Goal: Task Accomplishment & Management: Manage account settings

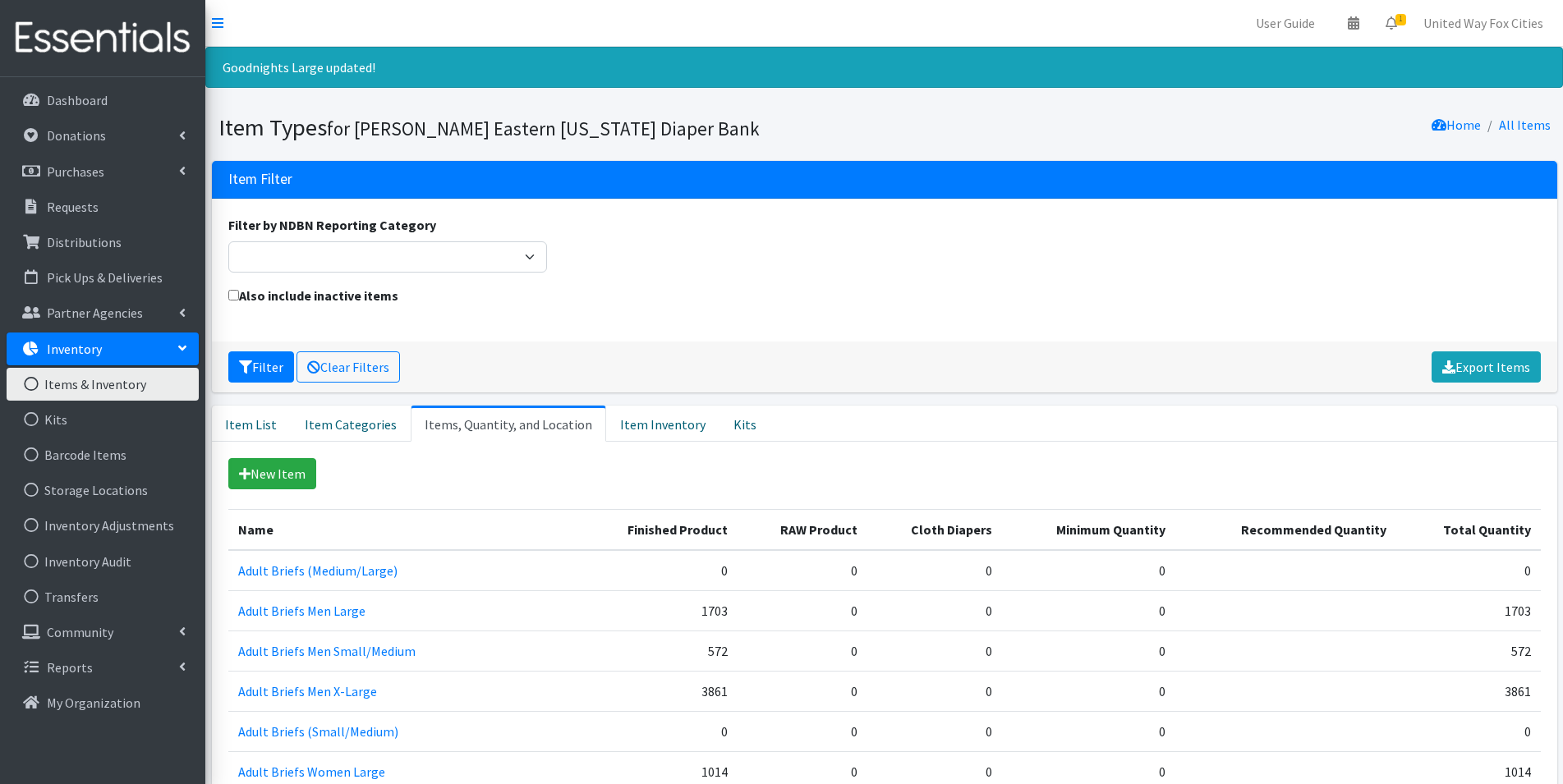
scroll to position [164, 0]
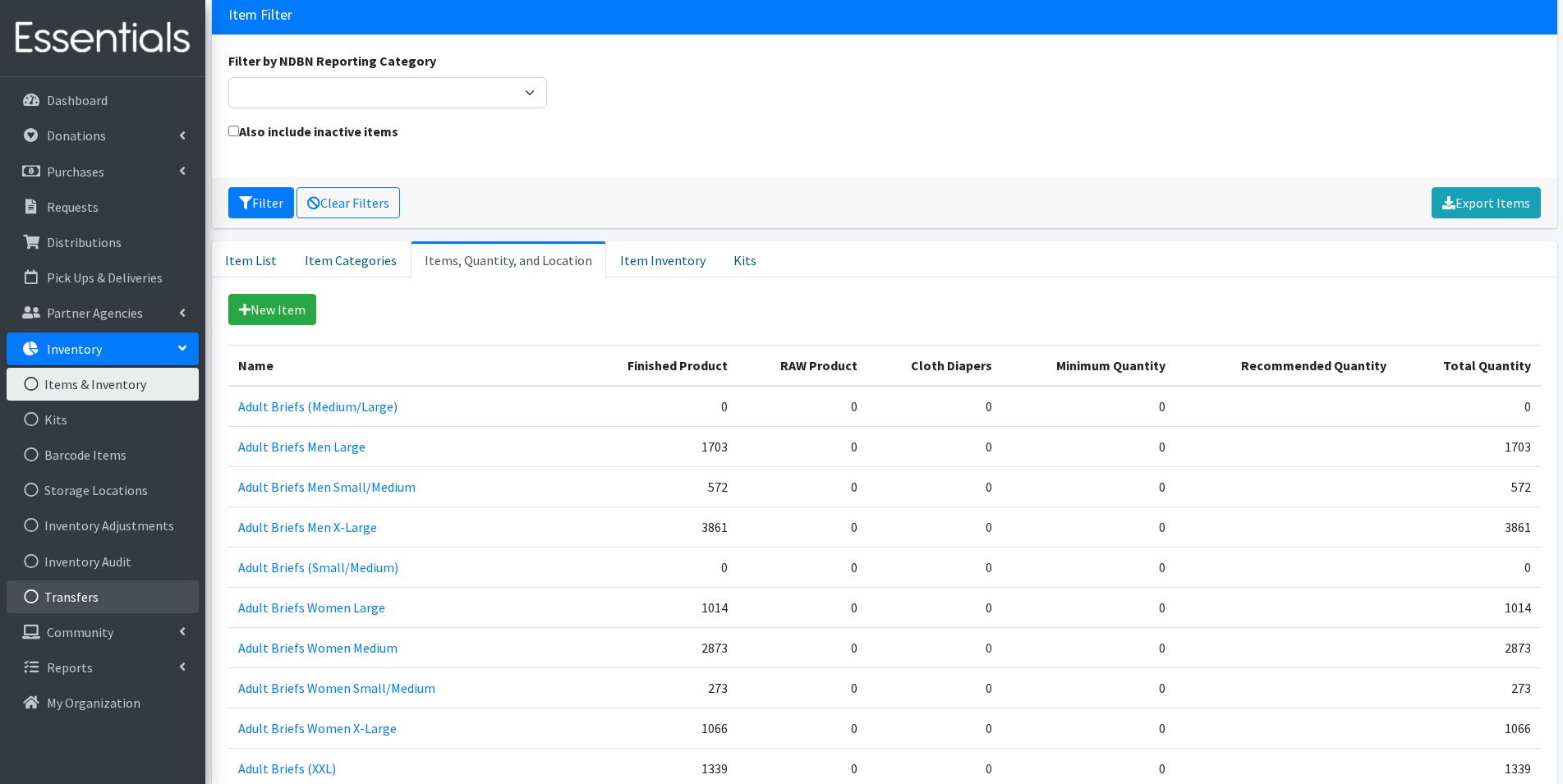
click at [70, 598] on link "Transfers" at bounding box center [102, 596] width 192 height 33
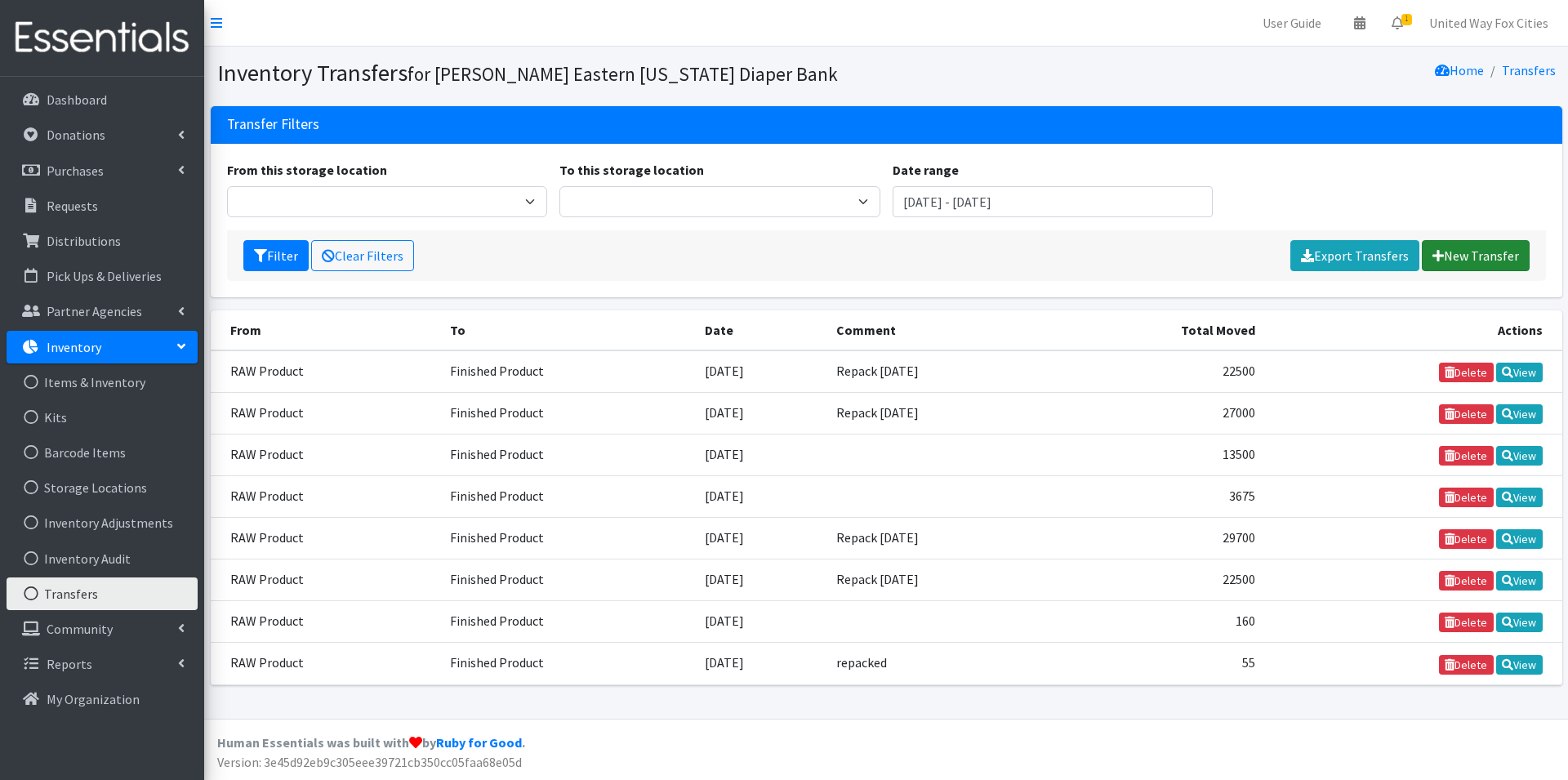
click at [1495, 257] on link "New Transfer" at bounding box center [1476, 256] width 108 height 31
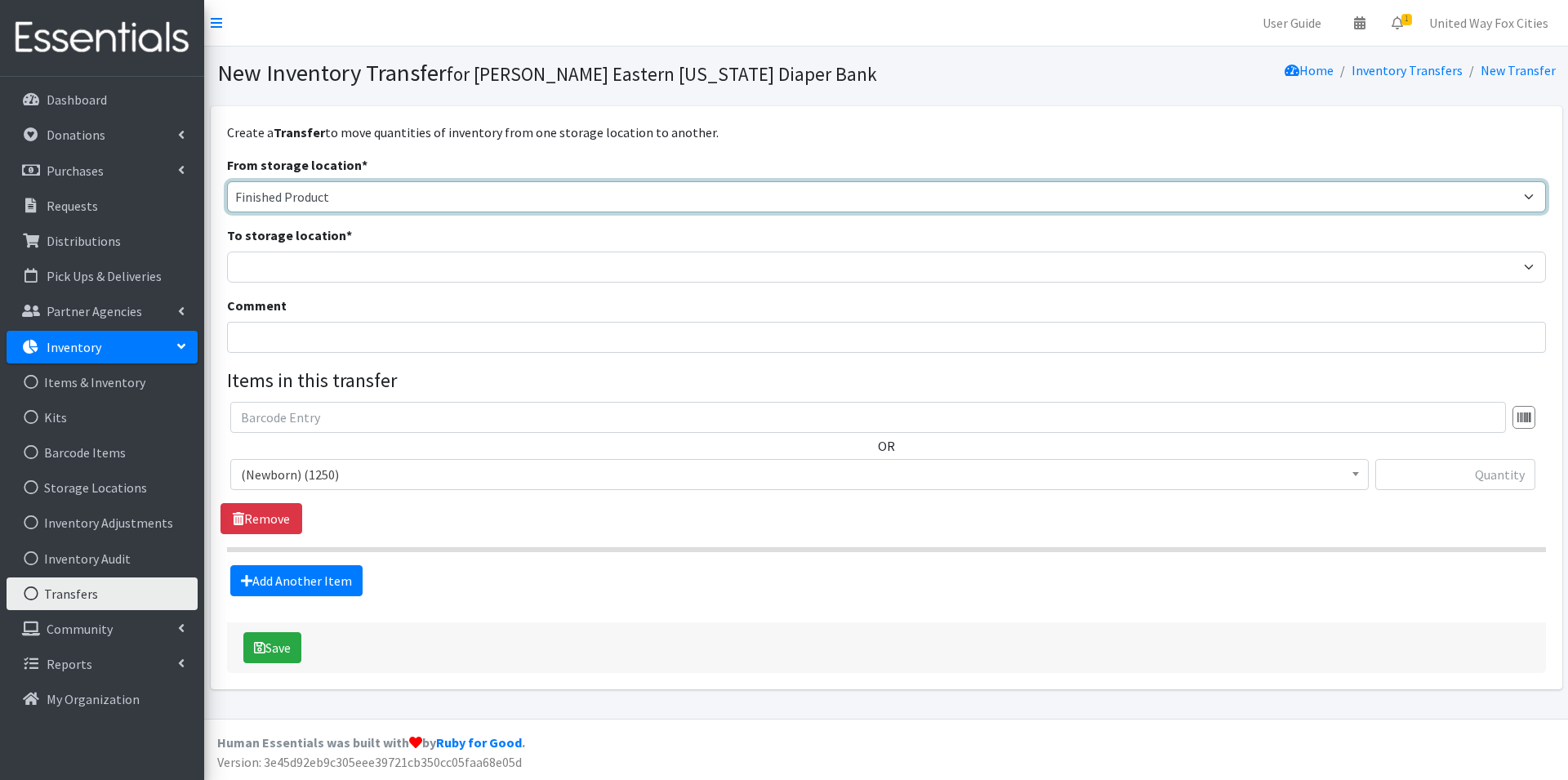
click at [371, 198] on select "Cloth Diapers Finished Product RAW Product" at bounding box center [886, 197] width 1318 height 31
select select "448"
click at [227, 182] on select "Cloth Diapers Finished Product RAW Product" at bounding box center [886, 197] width 1318 height 31
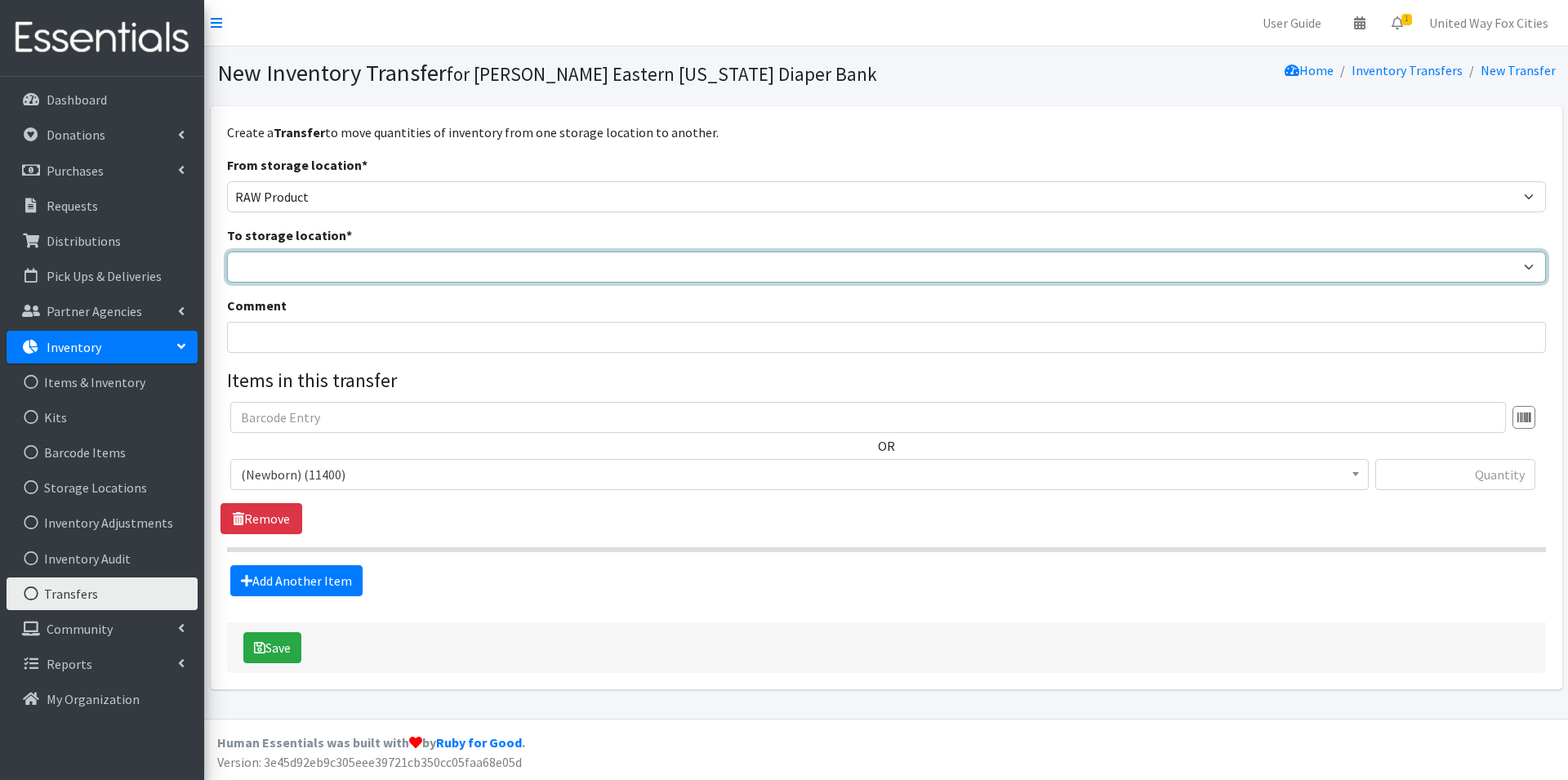
click at [289, 268] on select "Cloth Diapers Finished Product RAW Product" at bounding box center [886, 266] width 1318 height 31
select select "447"
click at [227, 251] on select "Cloth Diapers Finished Product RAW Product" at bounding box center [886, 266] width 1318 height 31
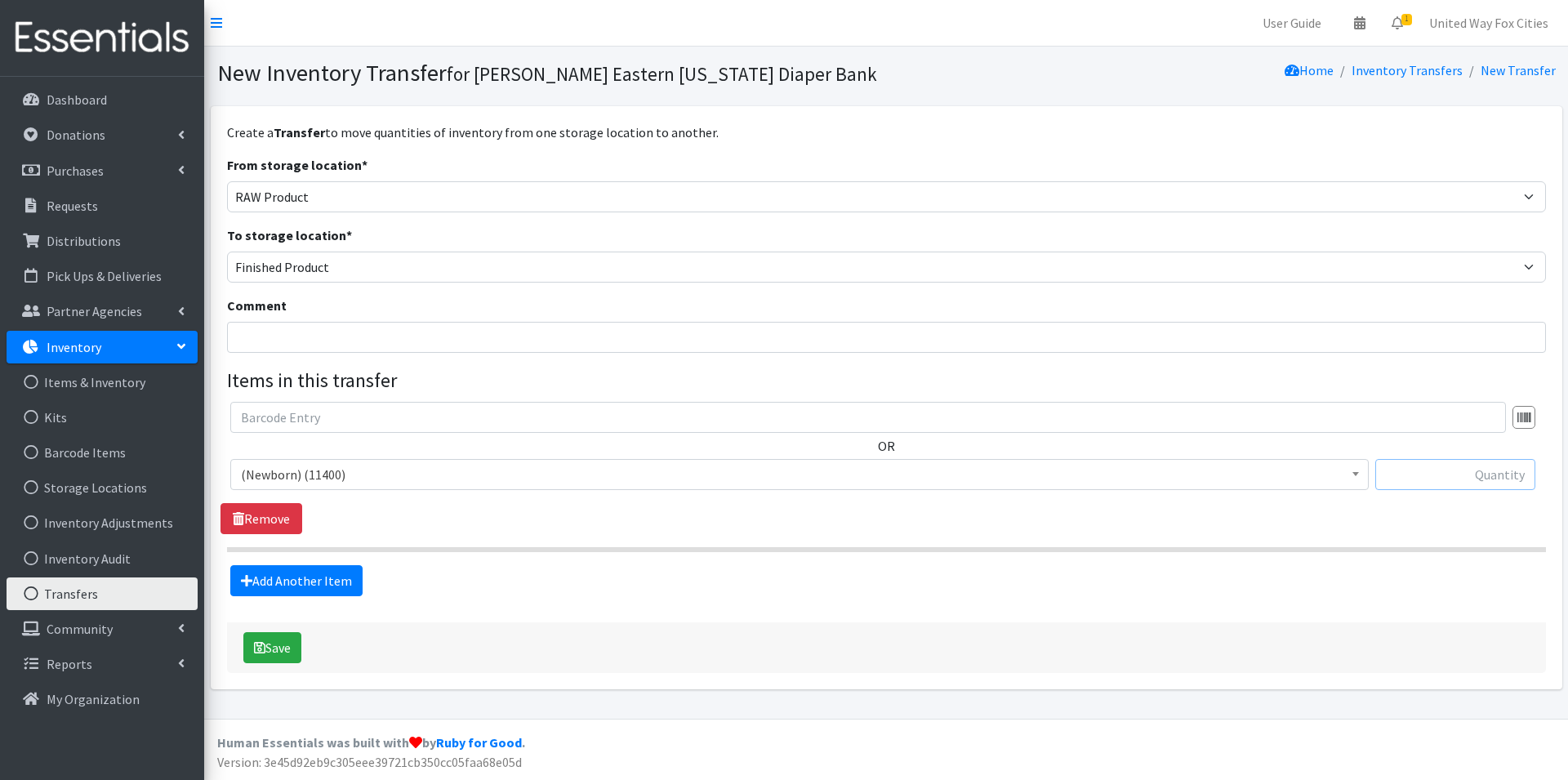
click at [1507, 473] on input "text" at bounding box center [1455, 474] width 160 height 31
type input "11400"
click at [314, 588] on link "Add Another Item" at bounding box center [296, 580] width 132 height 31
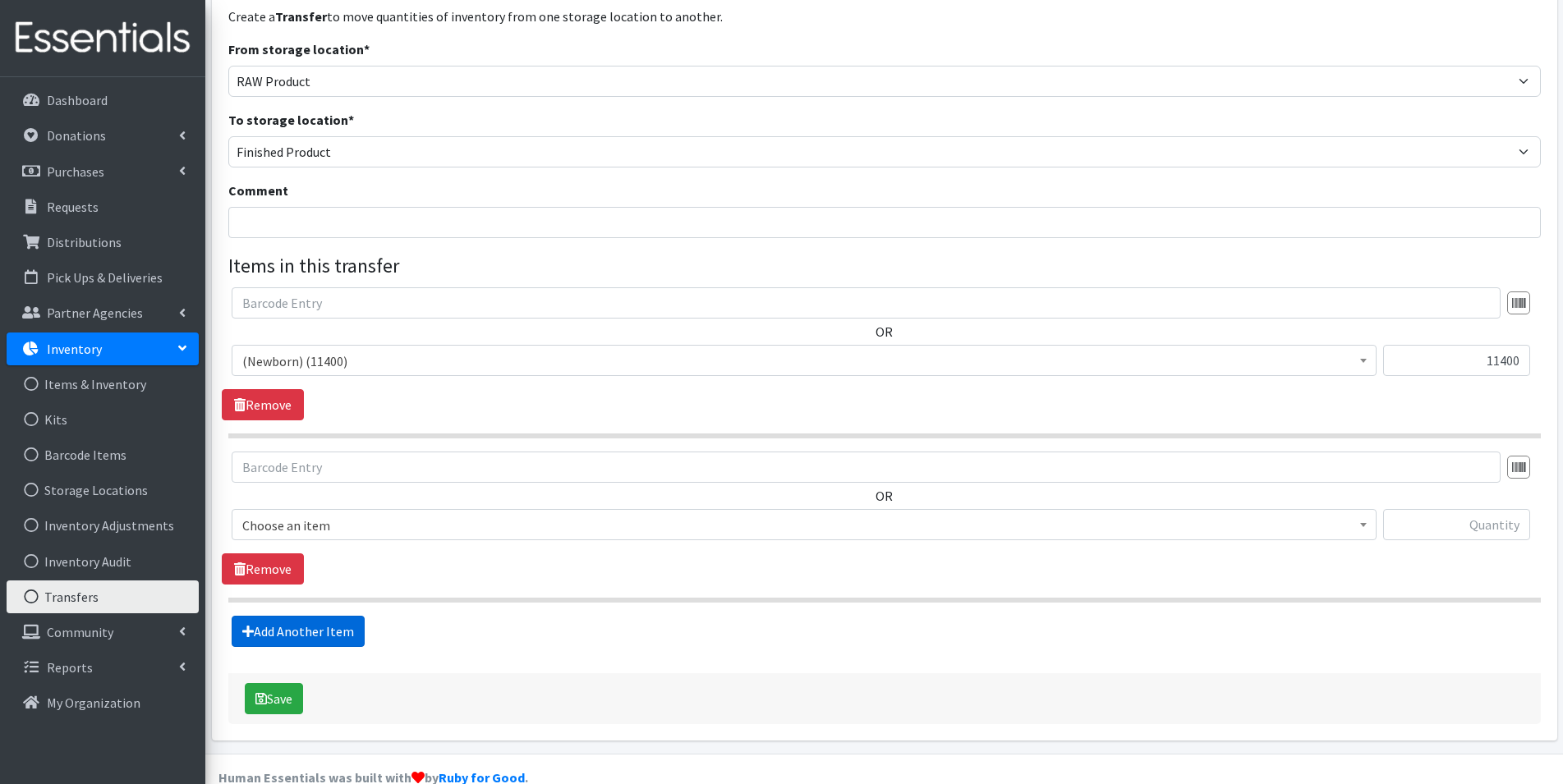
scroll to position [148, 0]
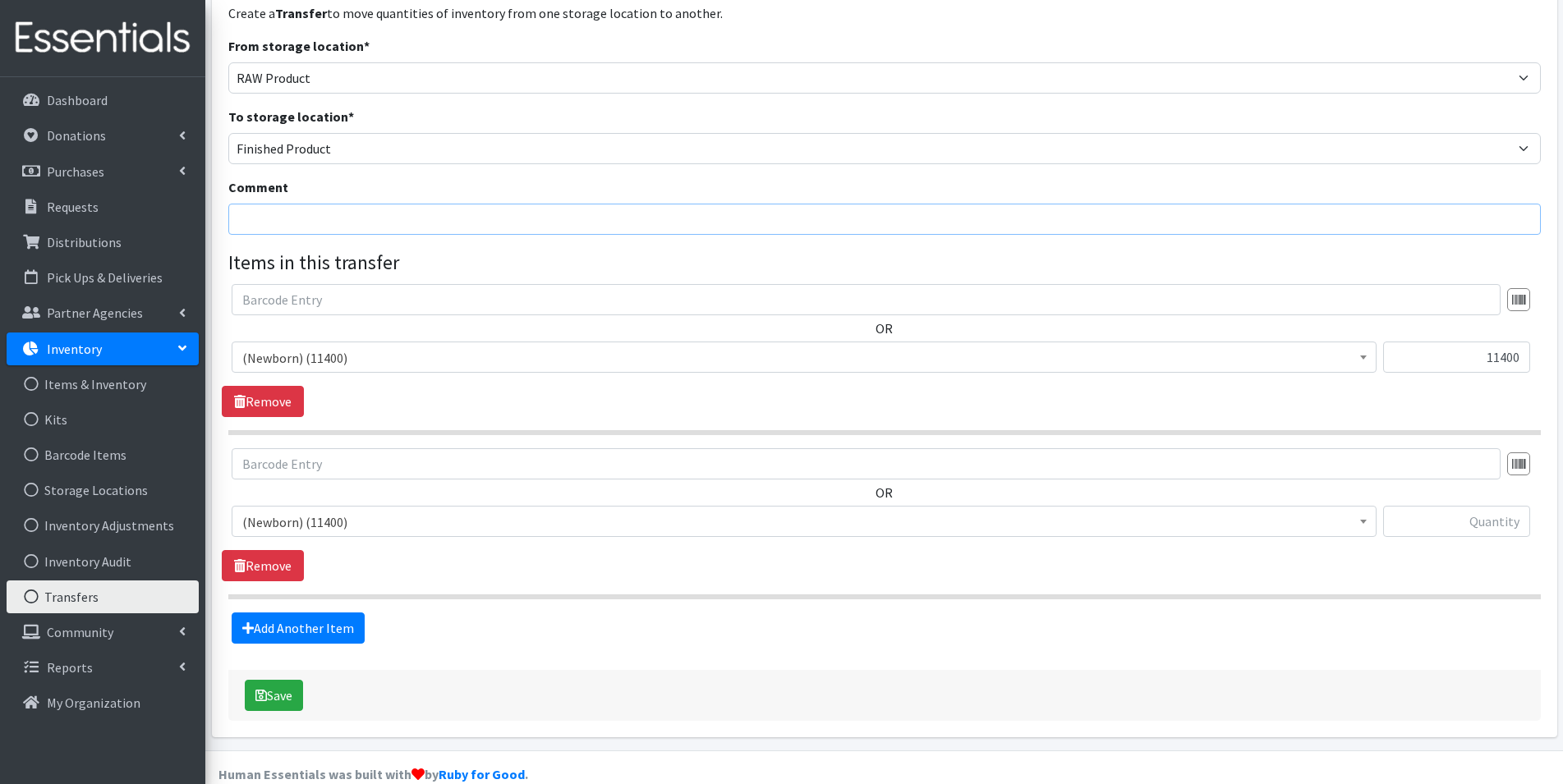
click at [316, 204] on input "Comment" at bounding box center [884, 219] width 1313 height 31
type input "Repack Alta Resources"
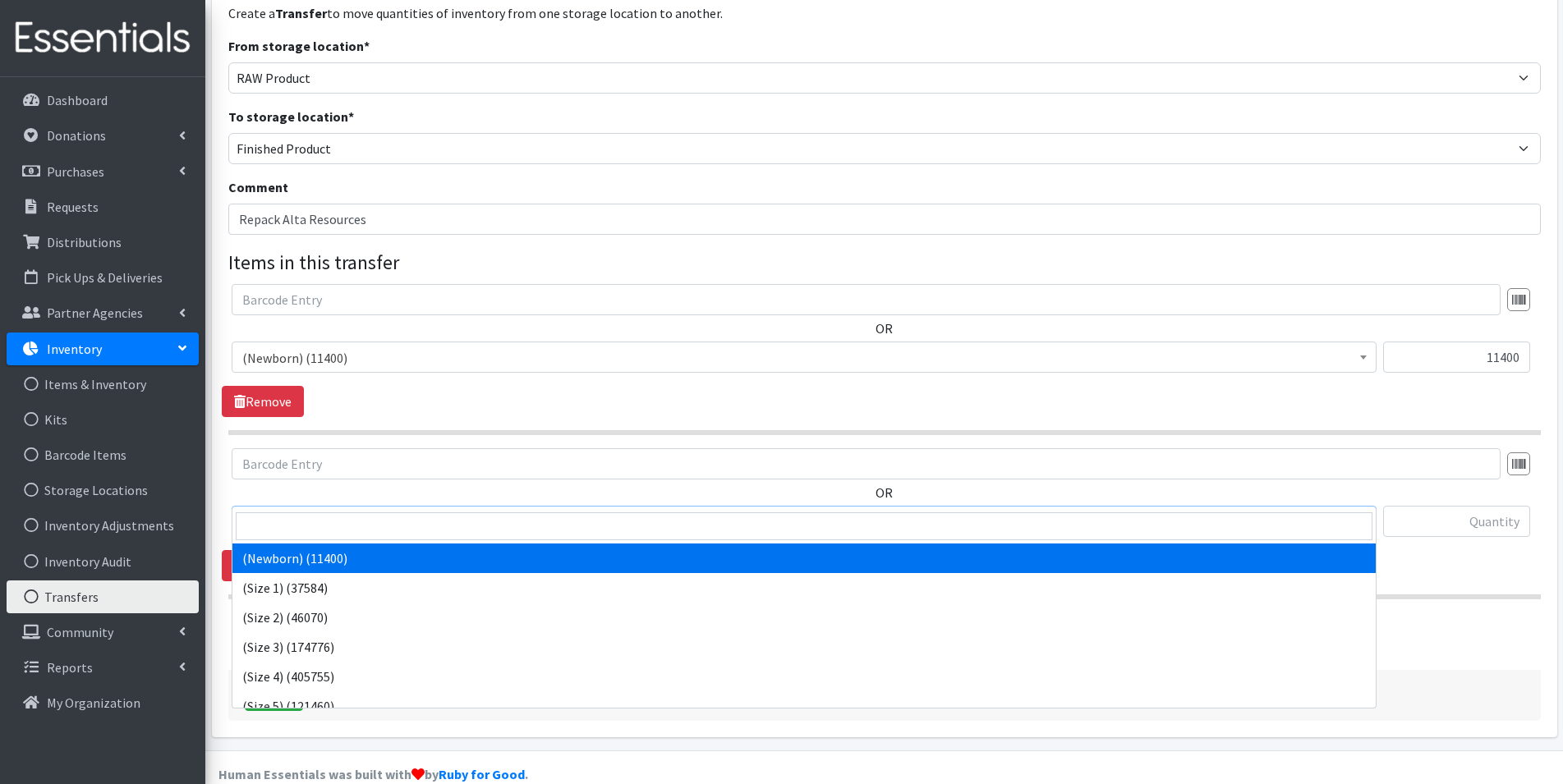
click at [378, 510] on span "(Newborn) (11400)" at bounding box center [804, 521] width 1123 height 23
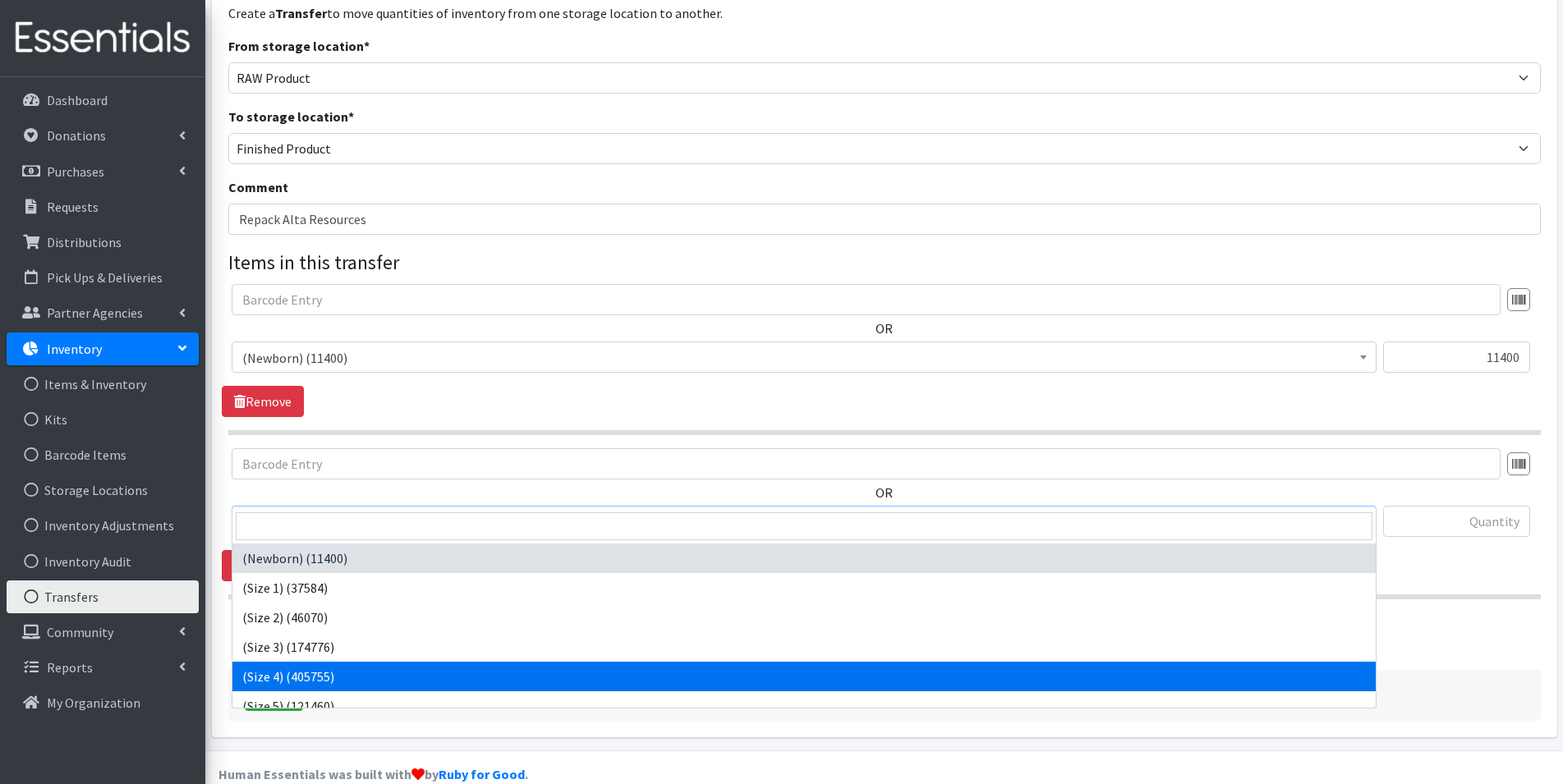
select select "14512"
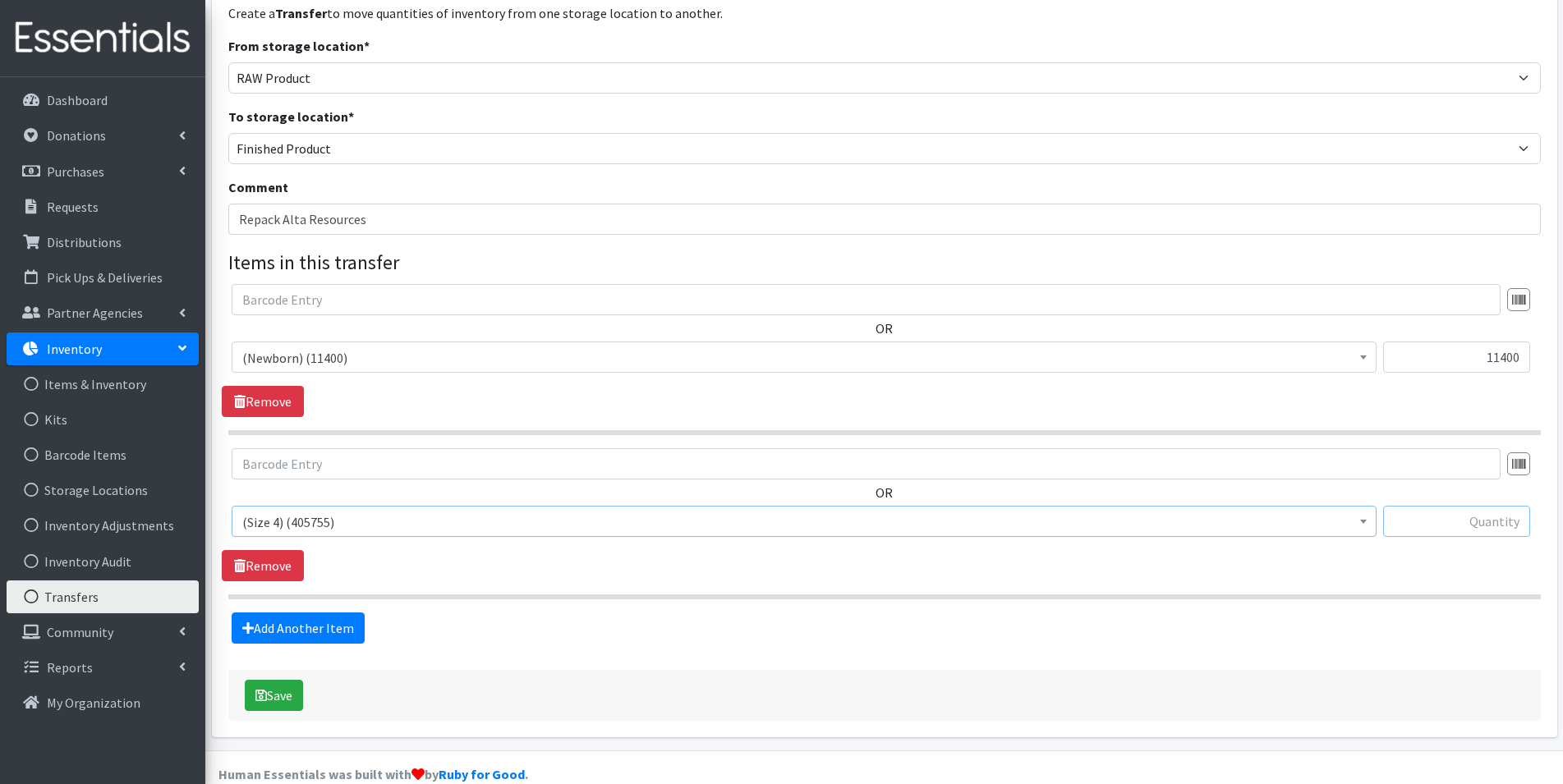
click at [1494, 506] on input "text" at bounding box center [1456, 521] width 147 height 31
type input "13500"
click at [297, 680] on button "Save" at bounding box center [274, 695] width 58 height 31
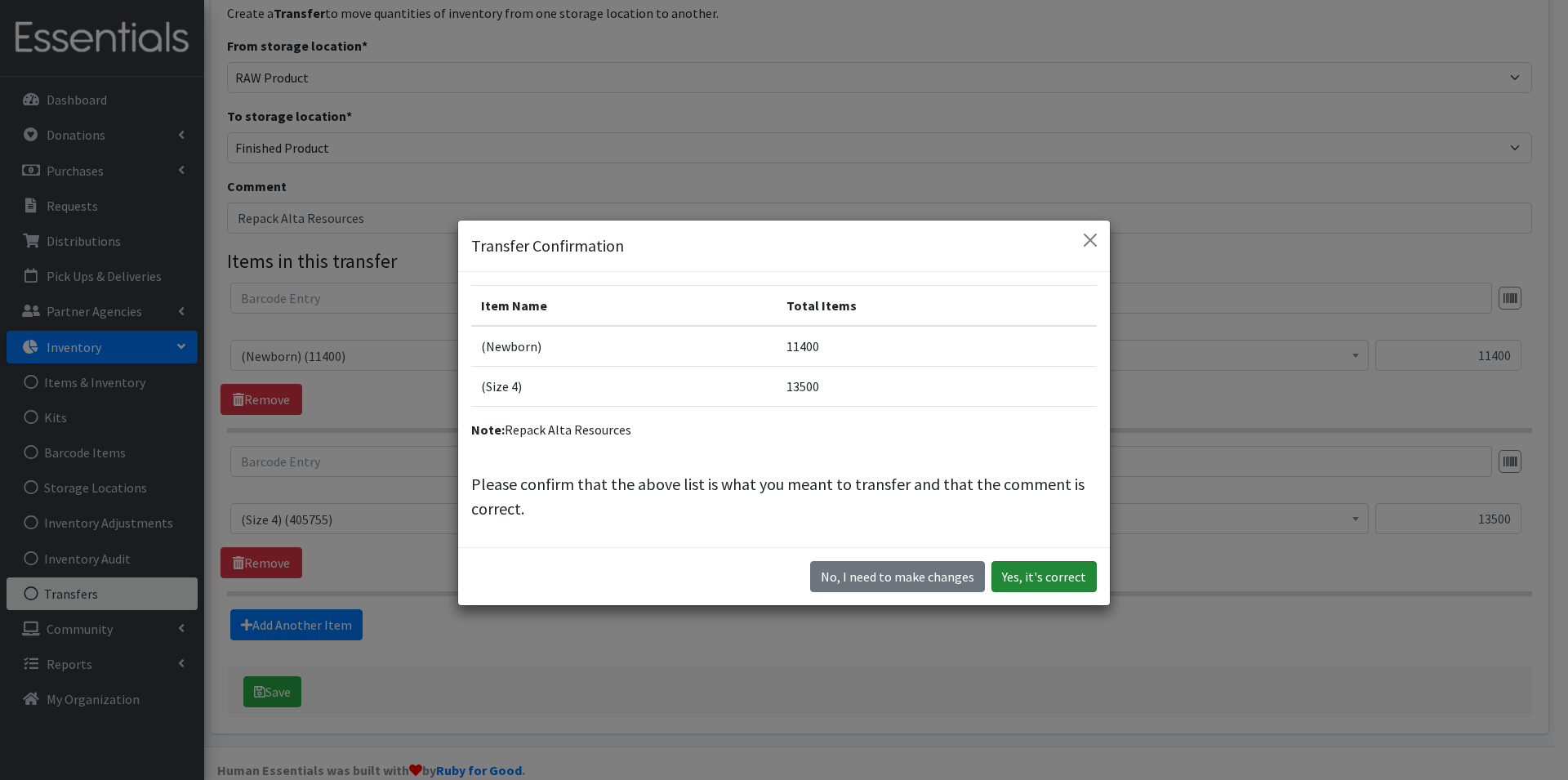
click at [1068, 578] on button "Yes, it's correct" at bounding box center [1044, 577] width 105 height 31
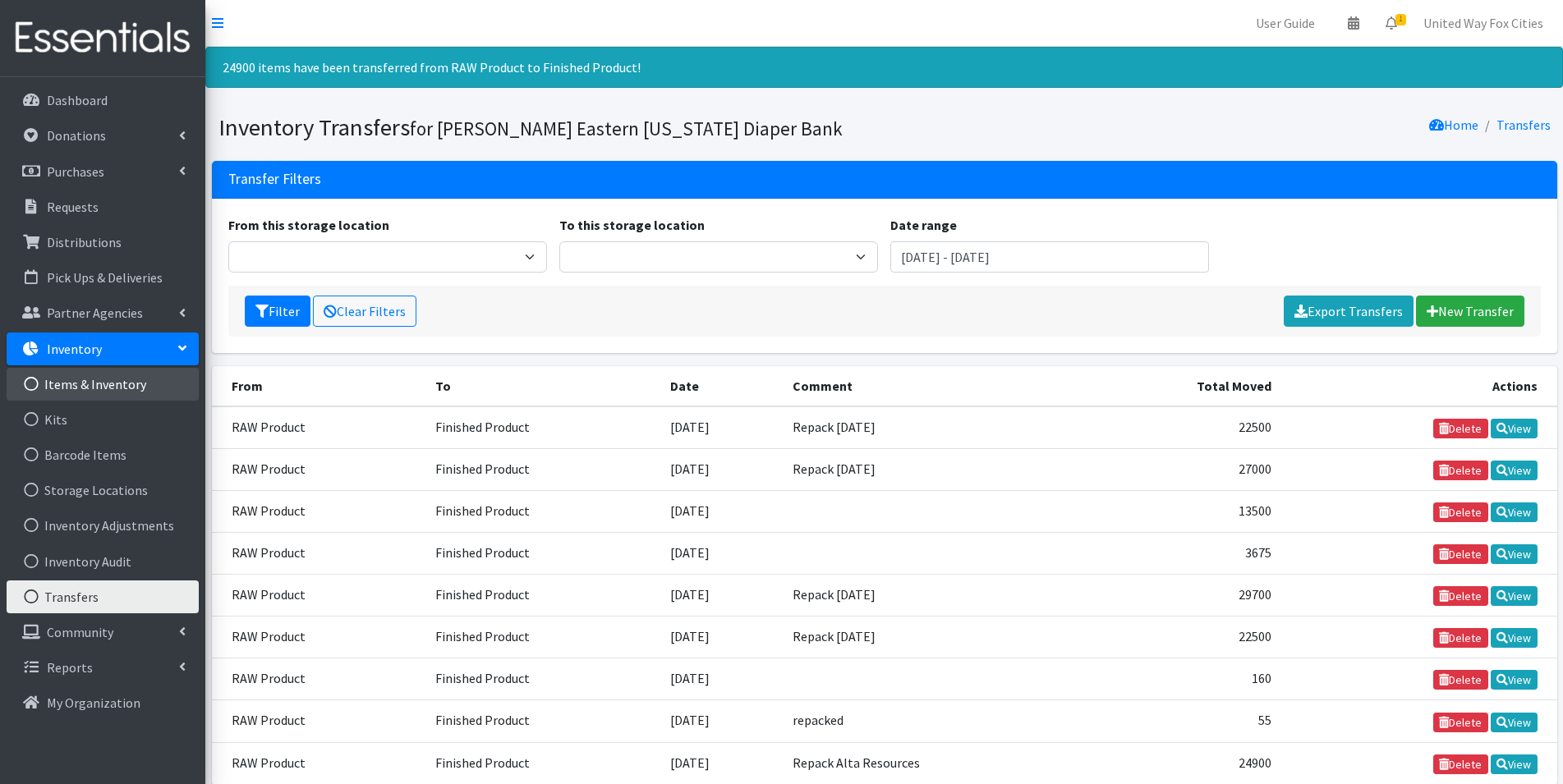
click at [98, 389] on link "Items & Inventory" at bounding box center [102, 384] width 192 height 33
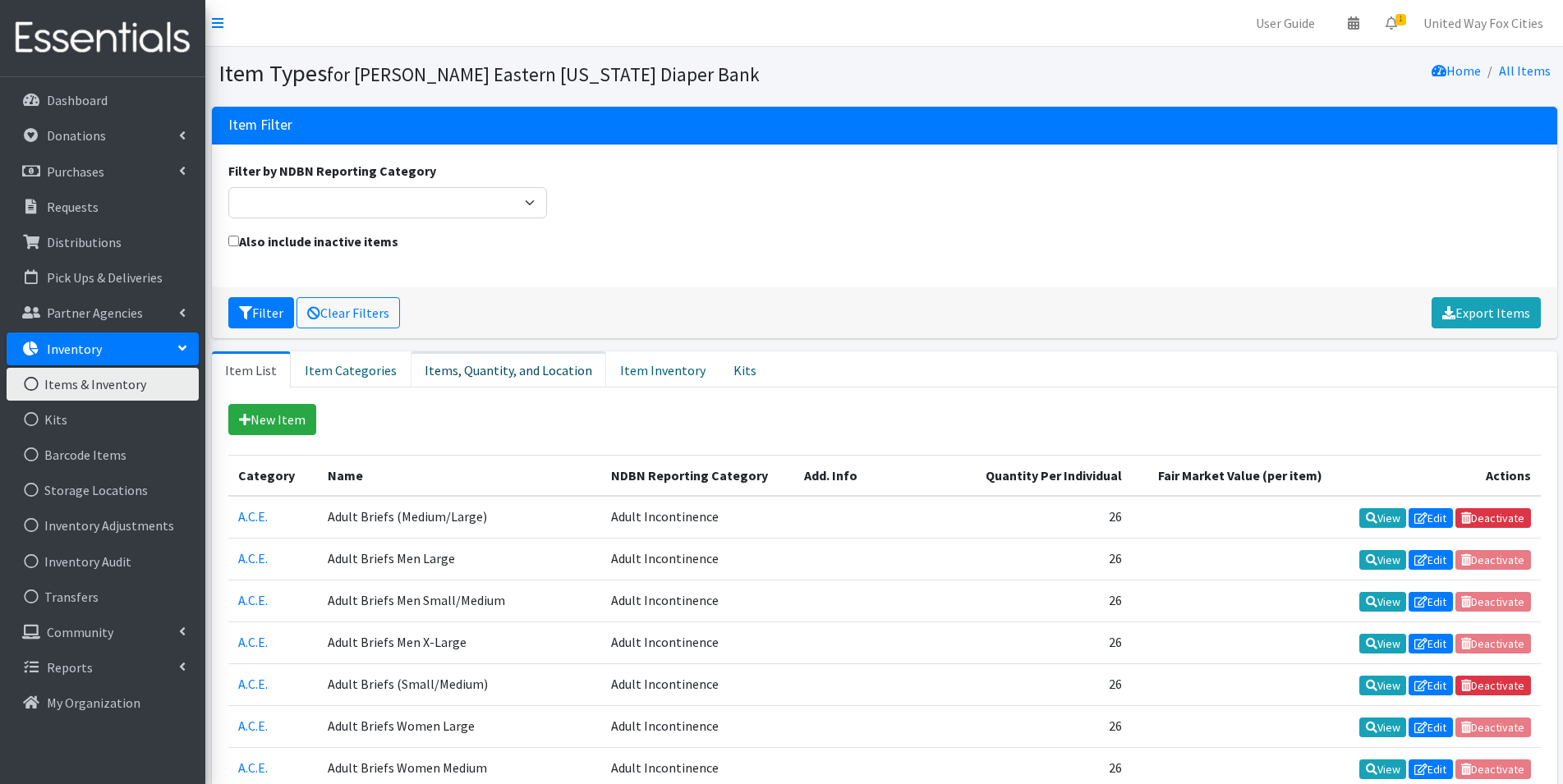
click at [504, 372] on link "Items, Quantity, and Location" at bounding box center [508, 369] width 195 height 36
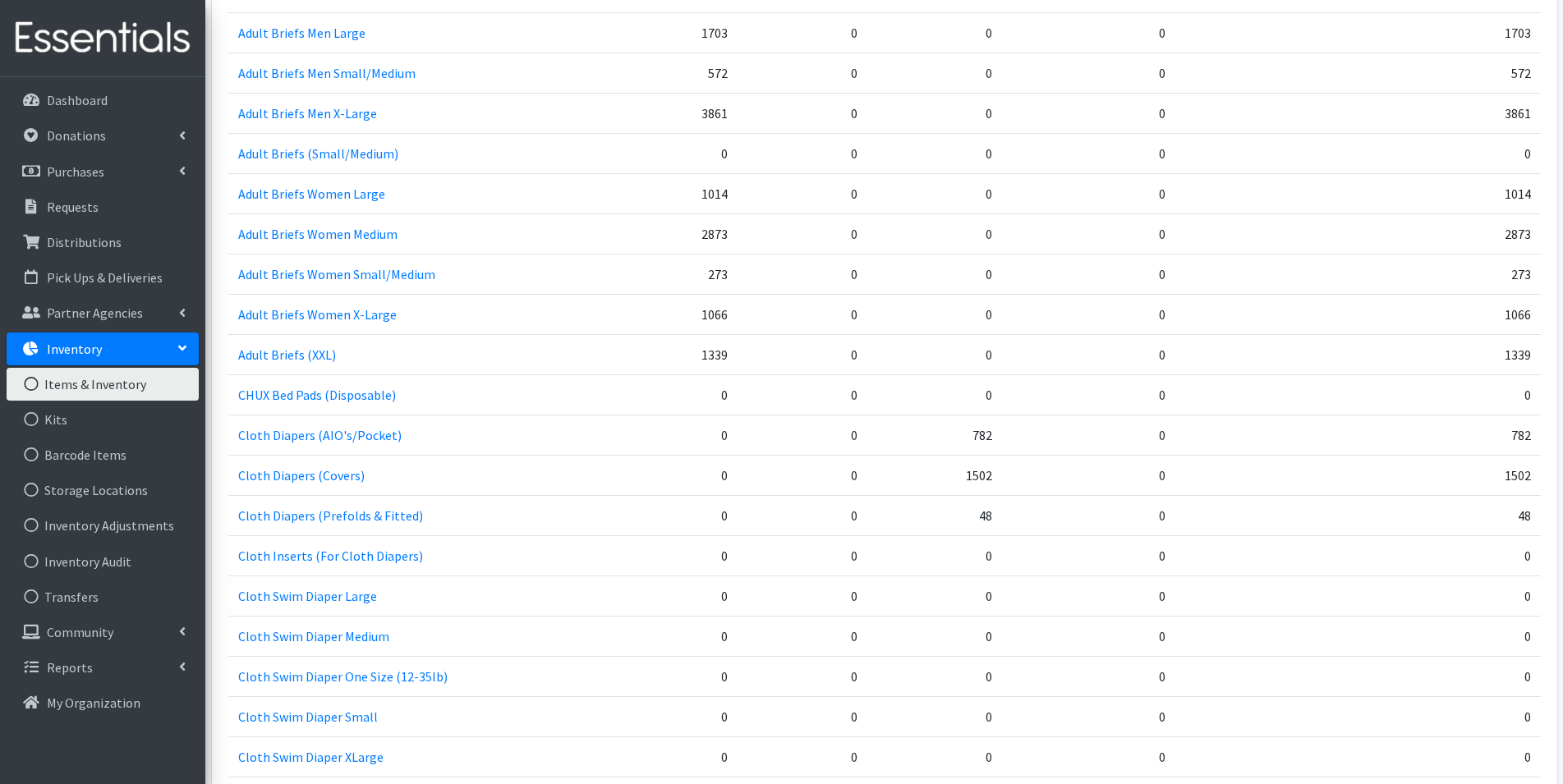
scroll to position [172, 0]
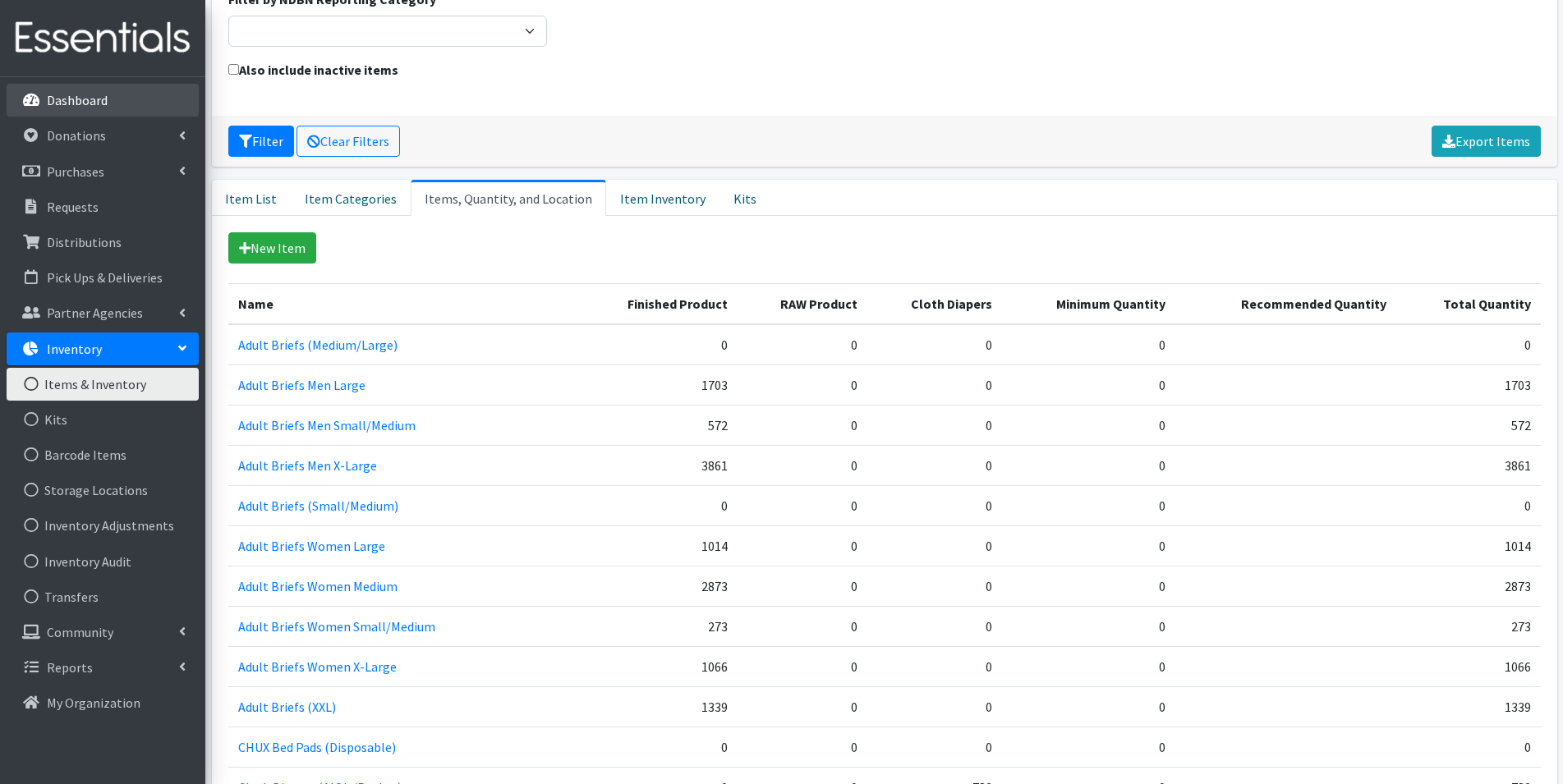
click at [76, 104] on p "Dashboard" at bounding box center [77, 100] width 61 height 16
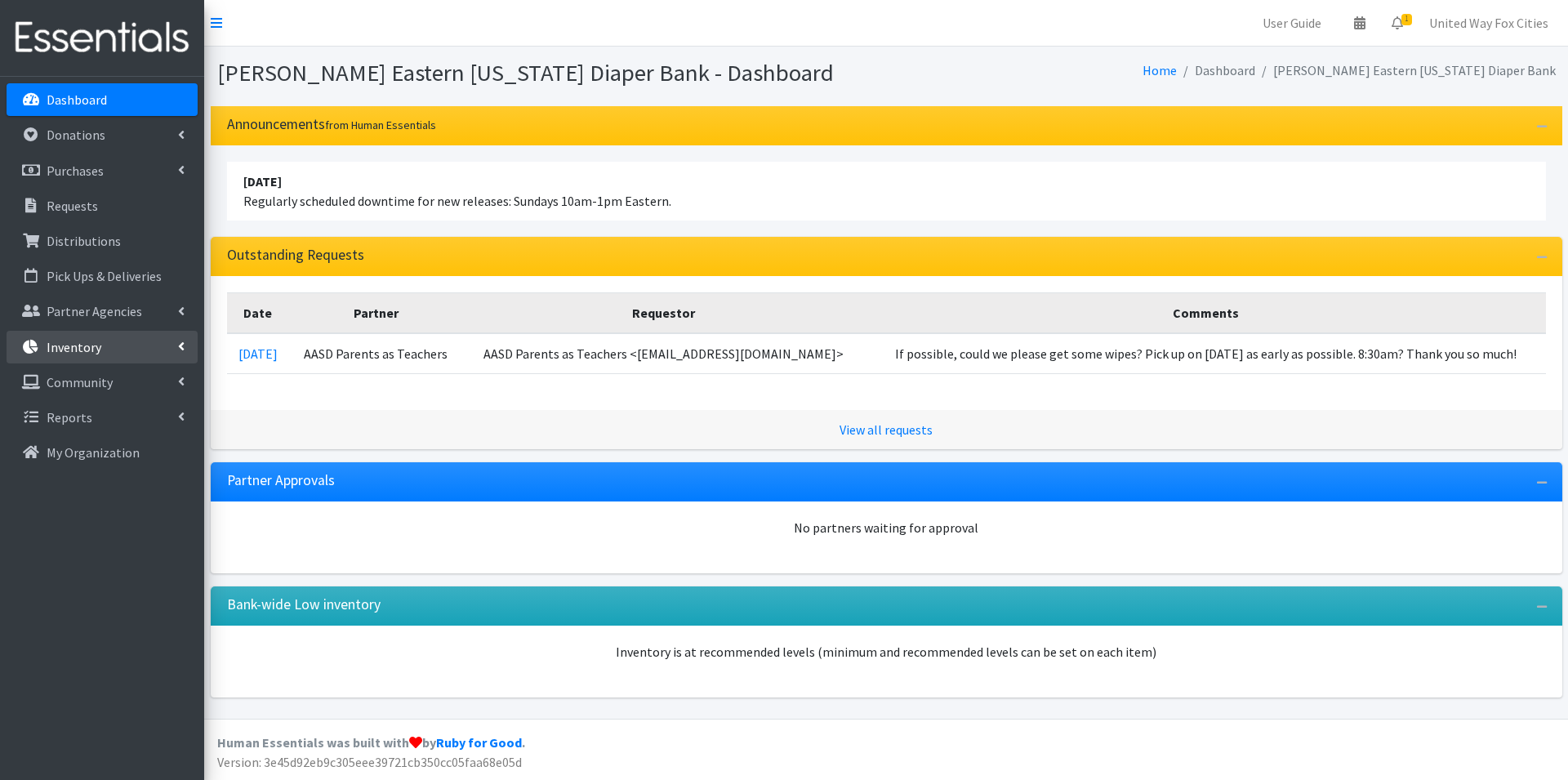
click at [182, 343] on icon at bounding box center [182, 346] width 7 height 13
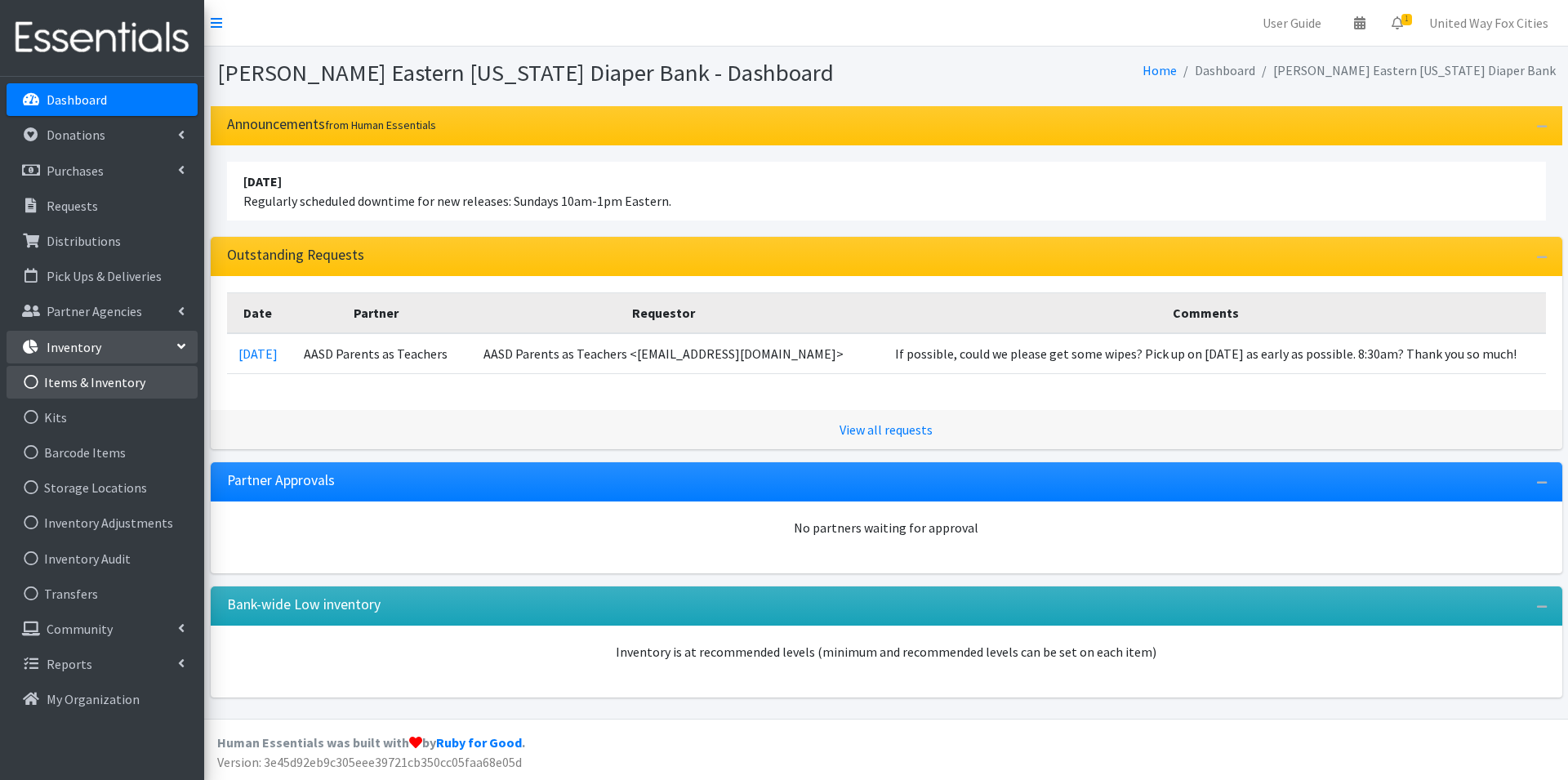
click at [113, 386] on link "Items & Inventory" at bounding box center [102, 382] width 191 height 33
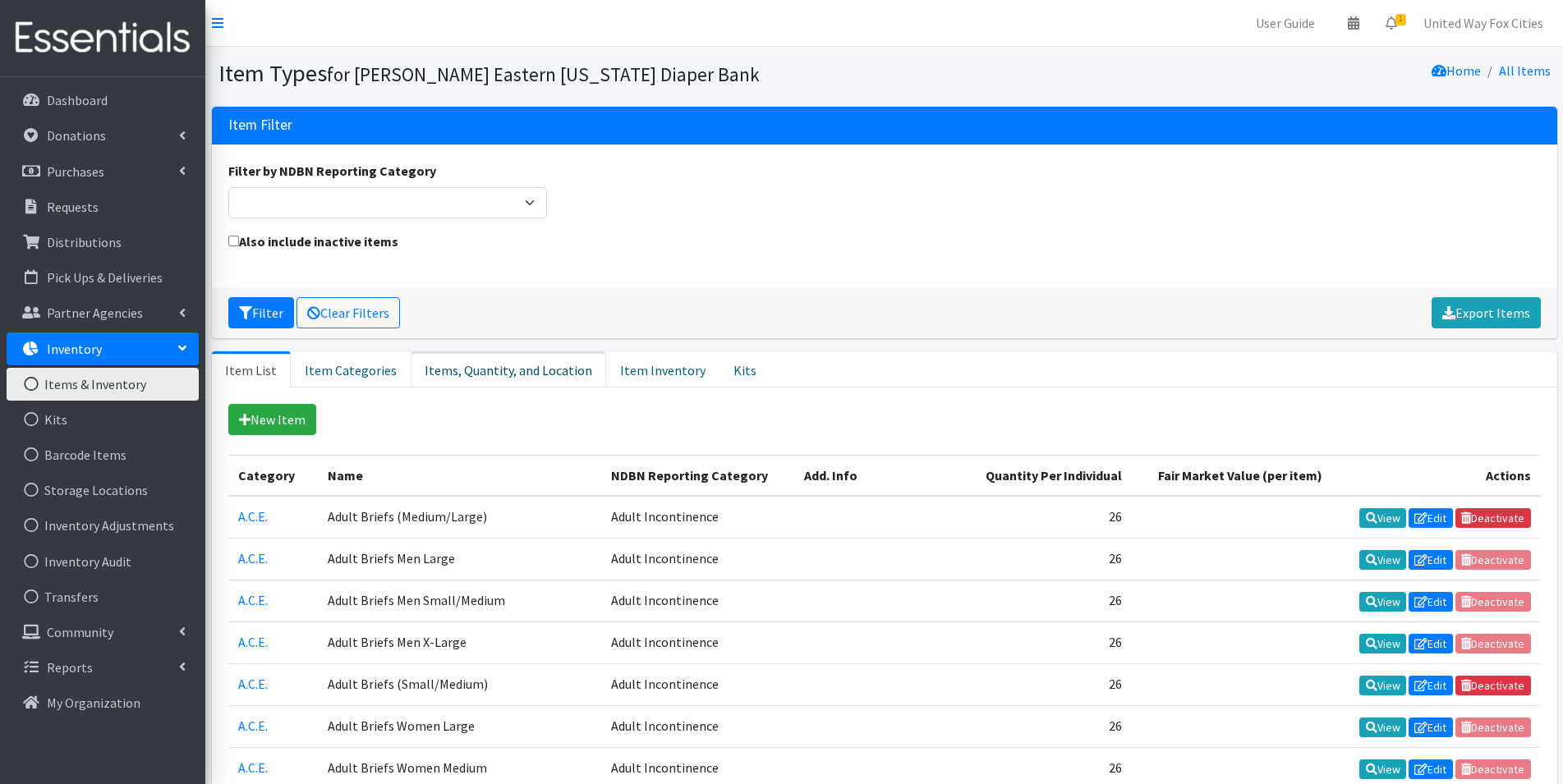
click at [473, 377] on link "Items, Quantity, and Location" at bounding box center [508, 369] width 195 height 36
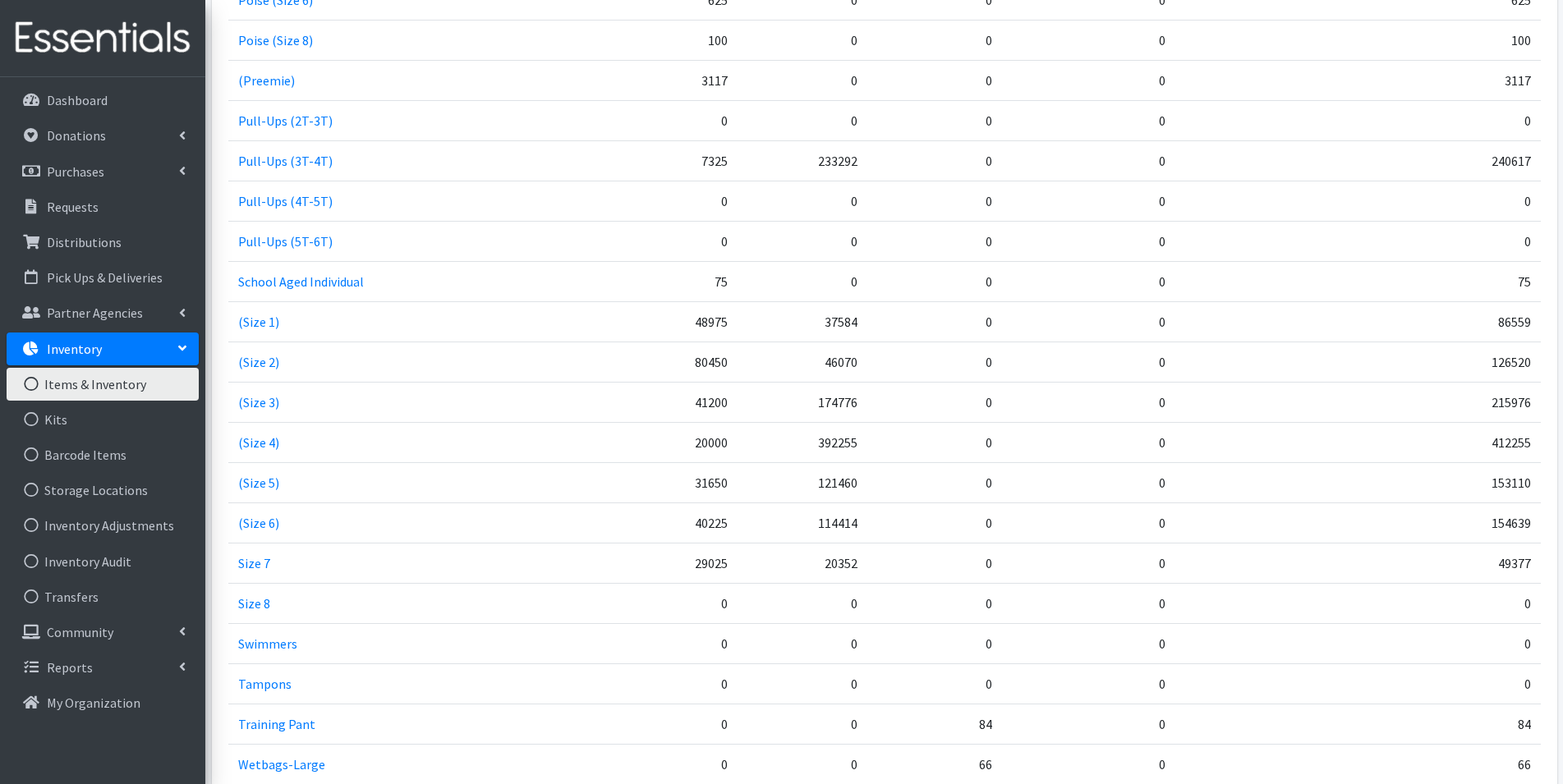
scroll to position [2299, 0]
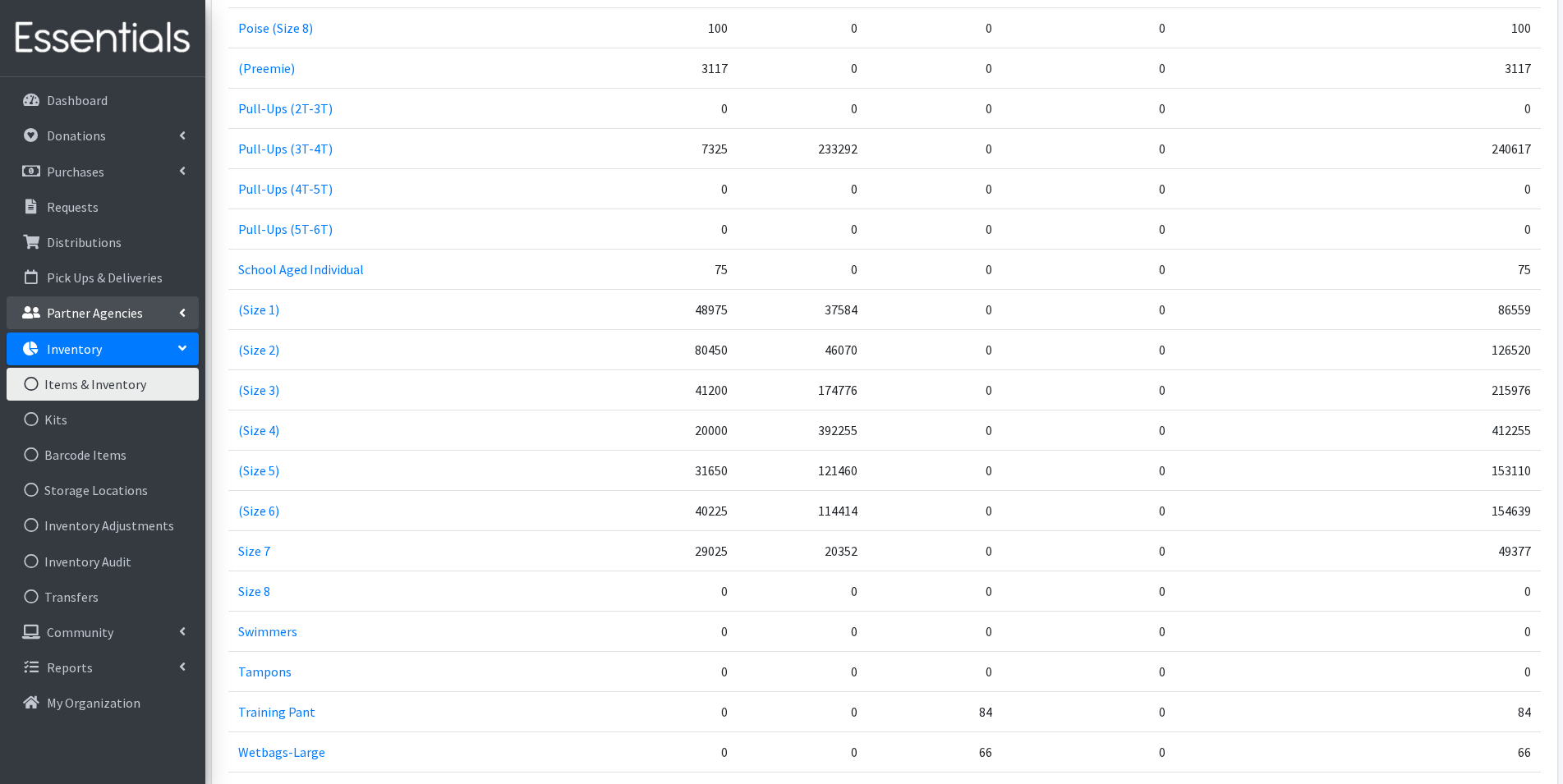
click at [149, 314] on link "Partner Agencies" at bounding box center [102, 313] width 192 height 33
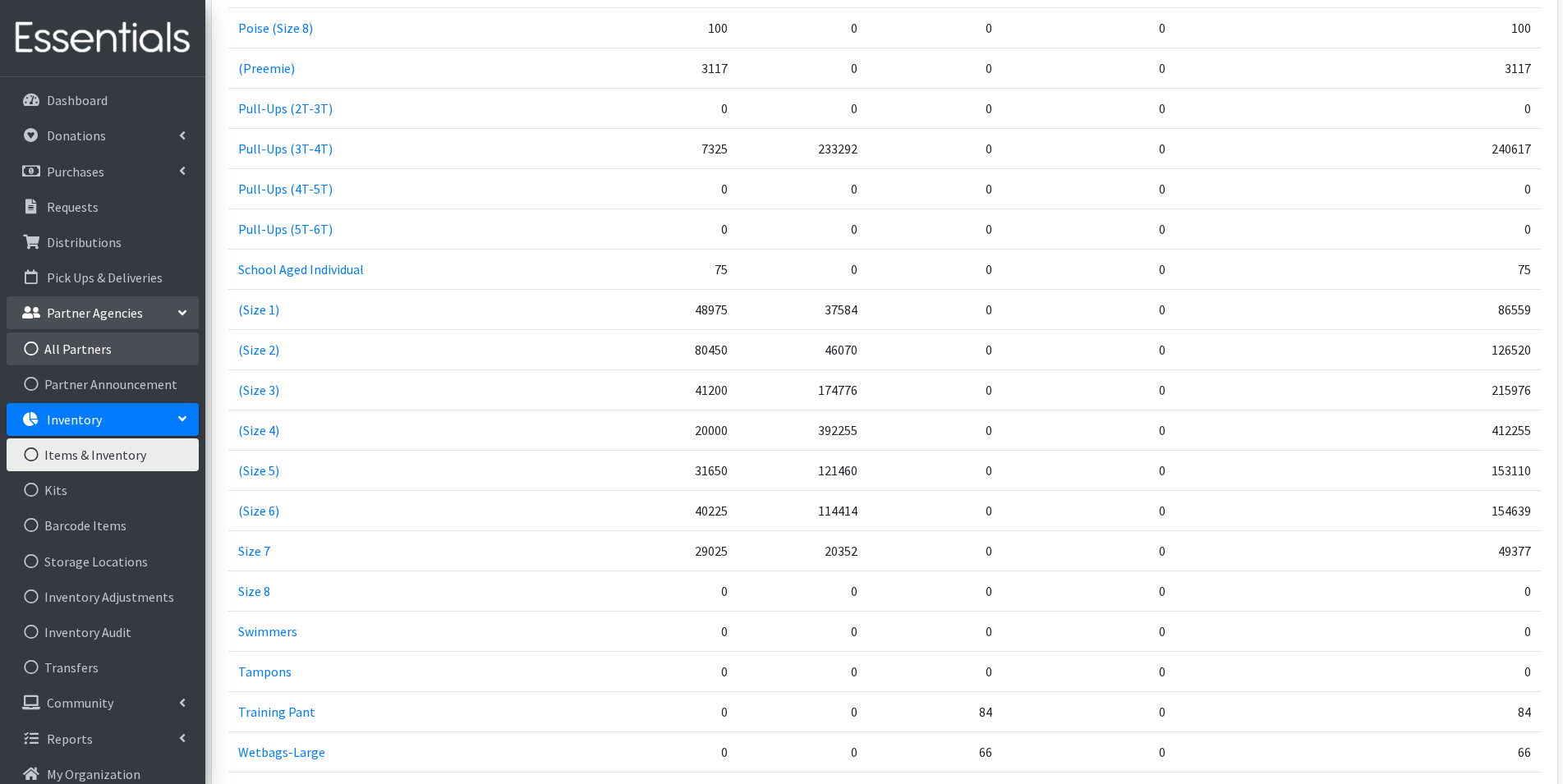
click at [98, 344] on link "All Partners" at bounding box center [102, 349] width 192 height 33
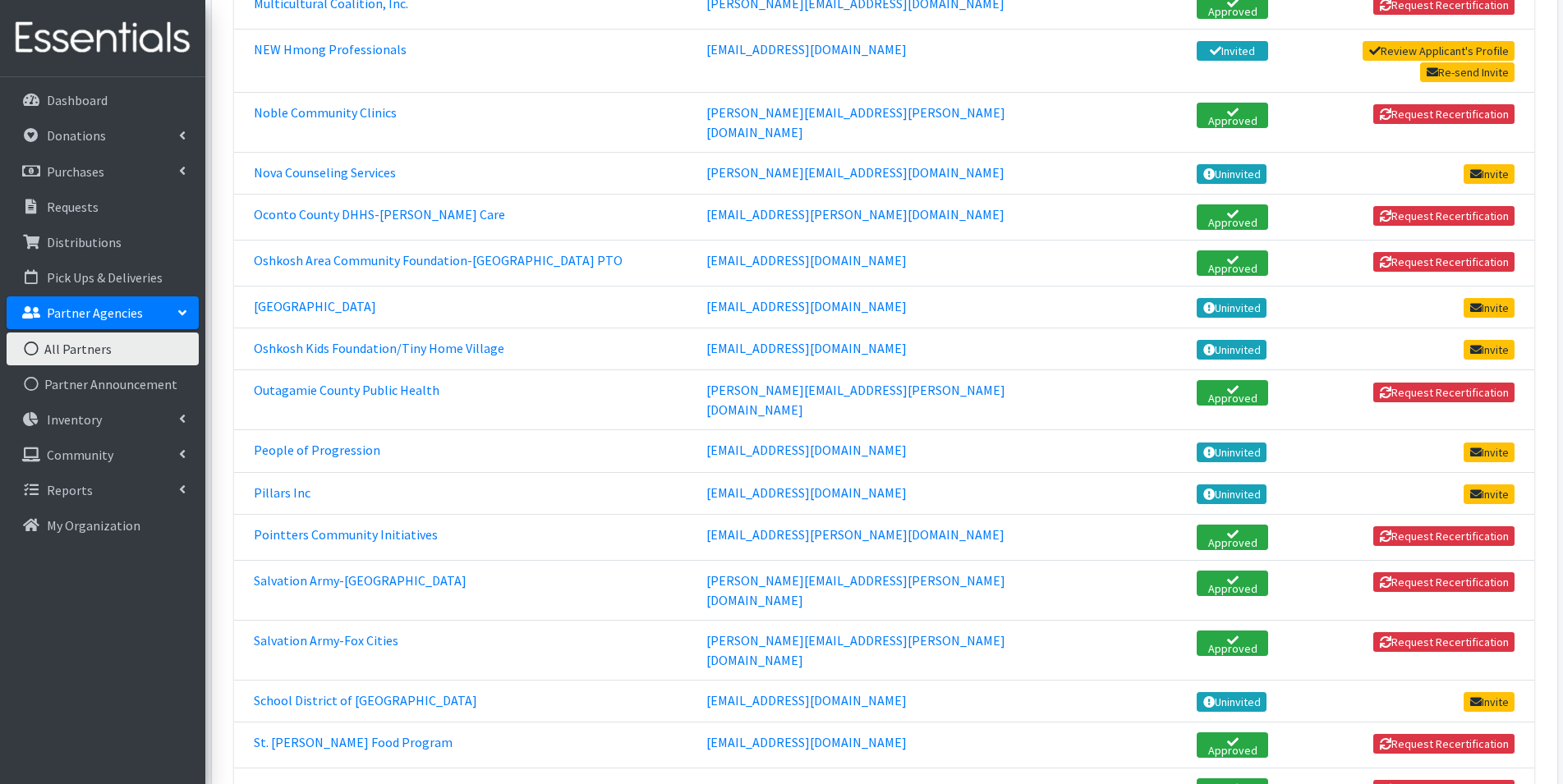
scroll to position [1970, 0]
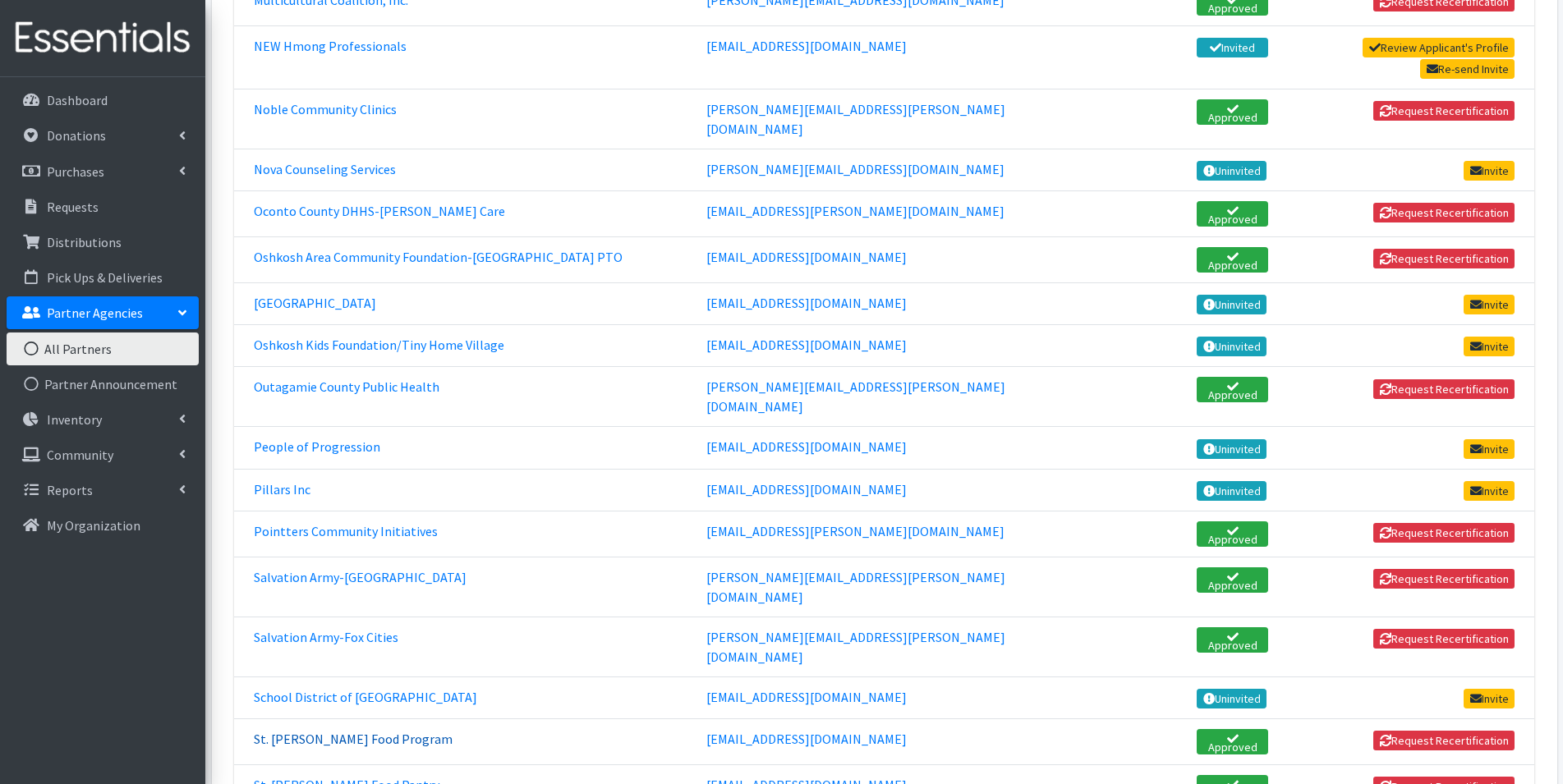
click at [356, 731] on link "St. [PERSON_NAME] Food Program" at bounding box center [352, 738] width 199 height 16
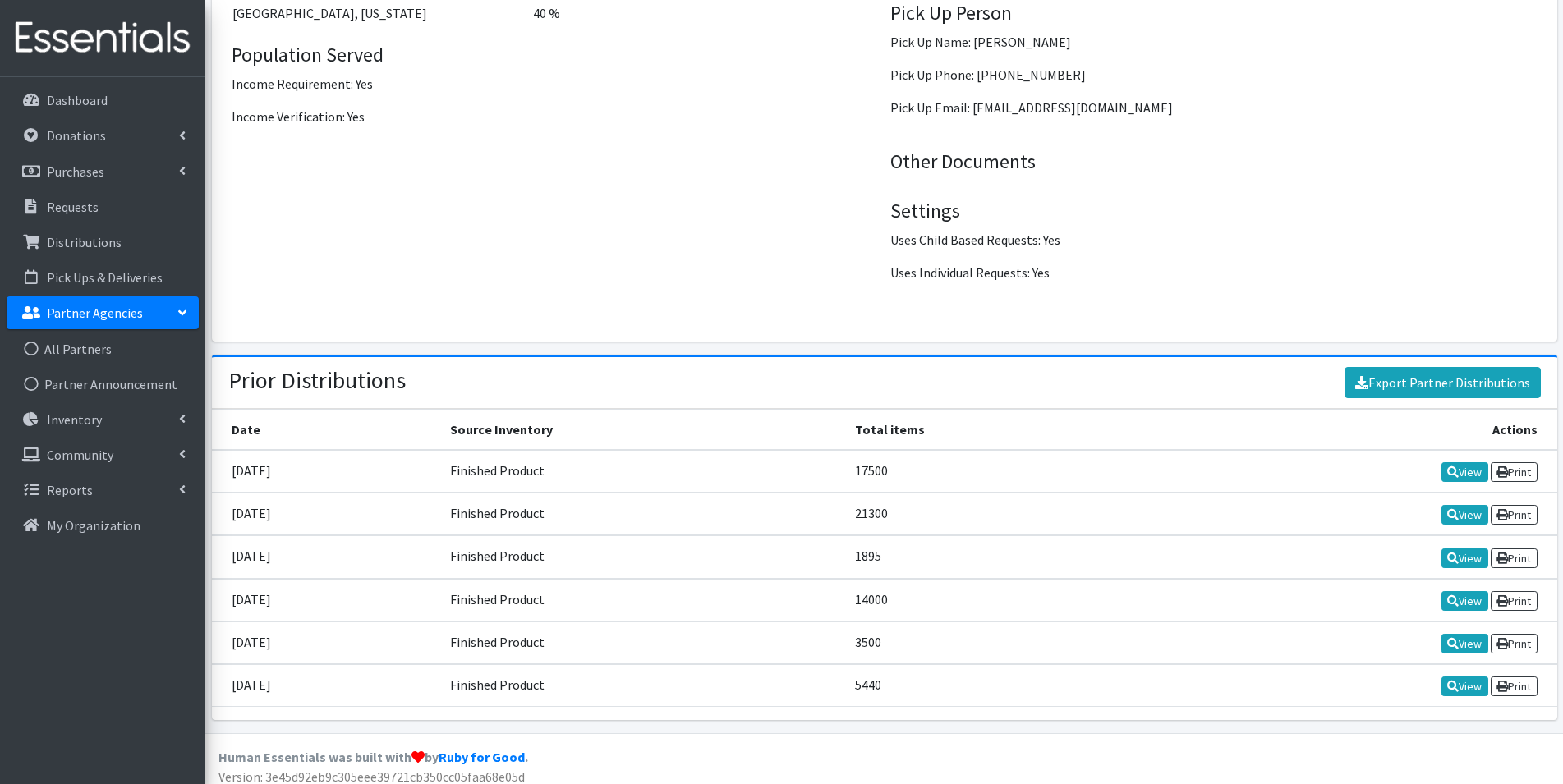
scroll to position [2204, 0]
